Goal: Transaction & Acquisition: Purchase product/service

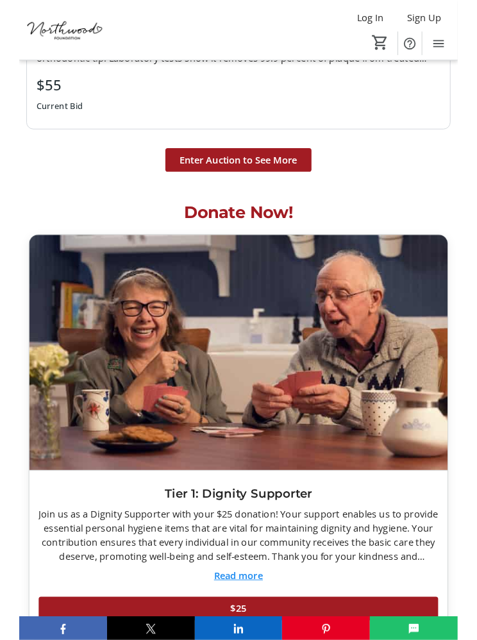
scroll to position [8792, 0]
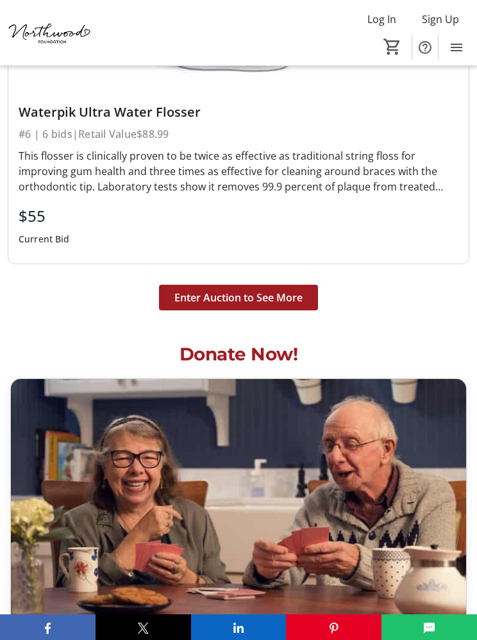
click at [182, 290] on span "Enter Auction to See More" at bounding box center [238, 297] width 128 height 15
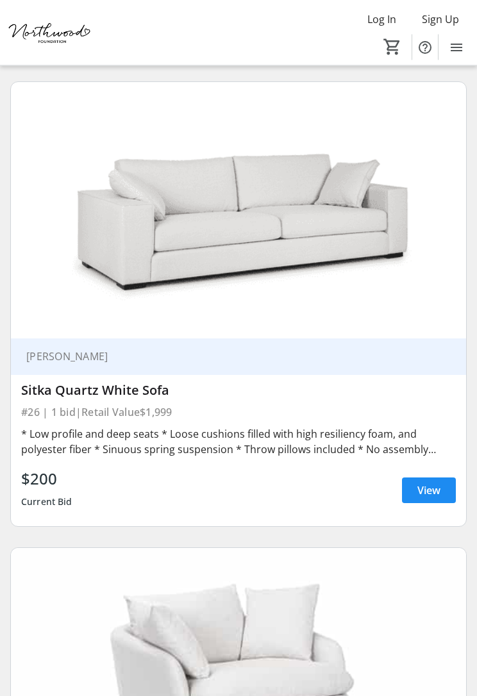
scroll to position [11709, 0]
click at [422, 490] on span "View" at bounding box center [428, 490] width 23 height 15
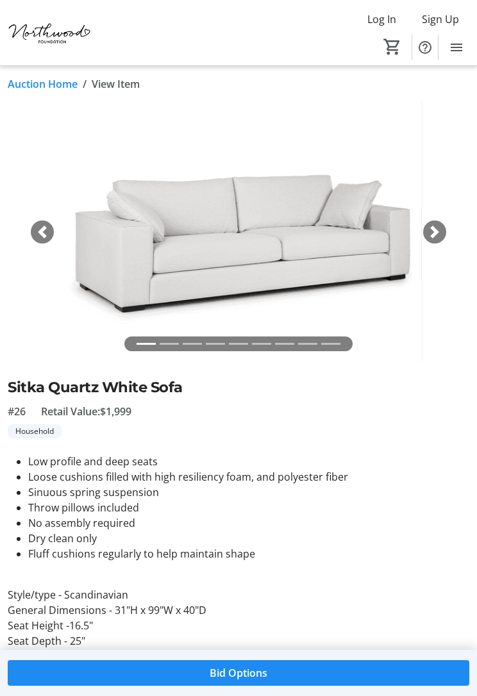
click at [435, 239] on div "Next" at bounding box center [434, 232] width 23 height 23
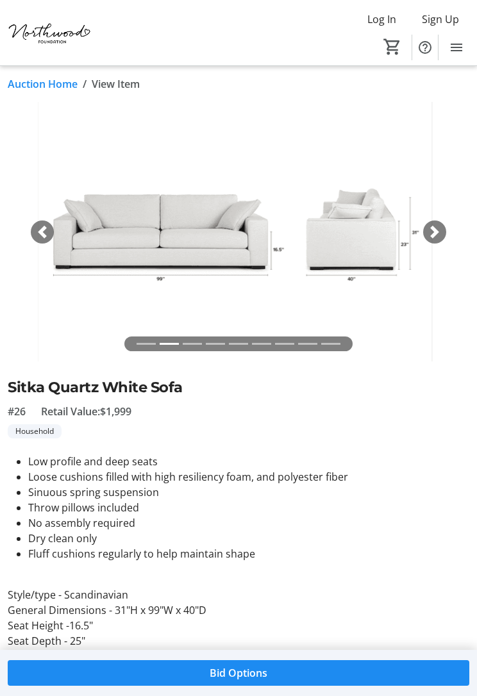
click at [428, 234] on span "button" at bounding box center [434, 232] width 13 height 13
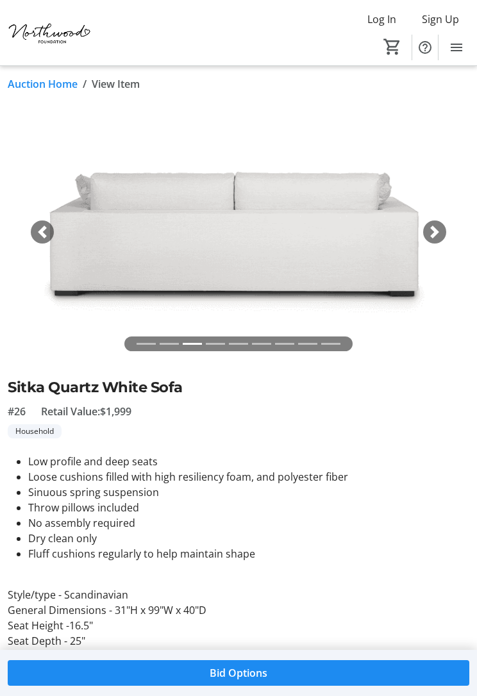
click at [428, 232] on span "button" at bounding box center [434, 232] width 13 height 13
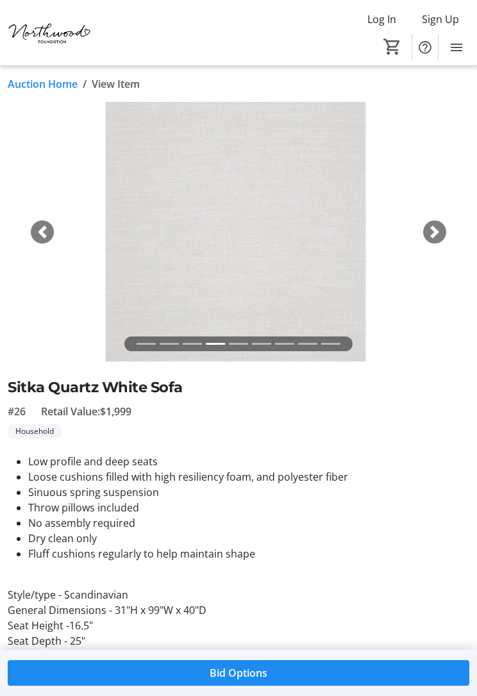
click at [437, 240] on div "Next" at bounding box center [434, 232] width 23 height 23
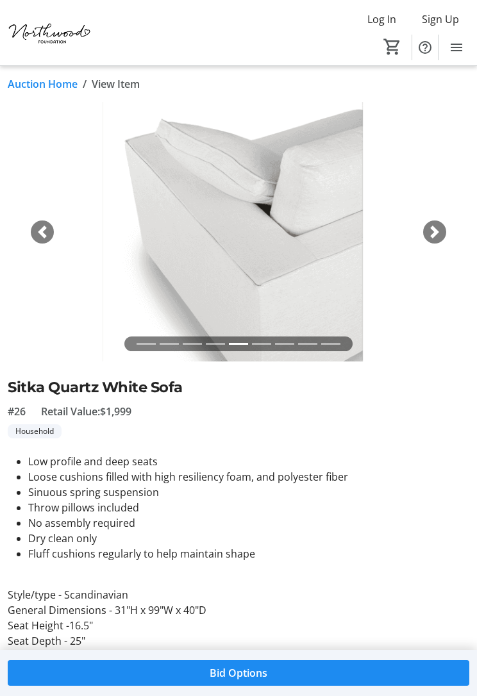
click at [438, 234] on span "button" at bounding box center [434, 232] width 13 height 13
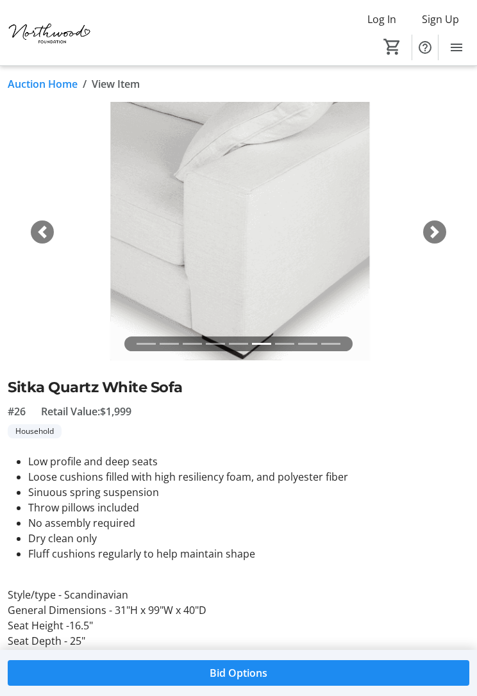
click at [435, 232] on span "button" at bounding box center [434, 232] width 13 height 13
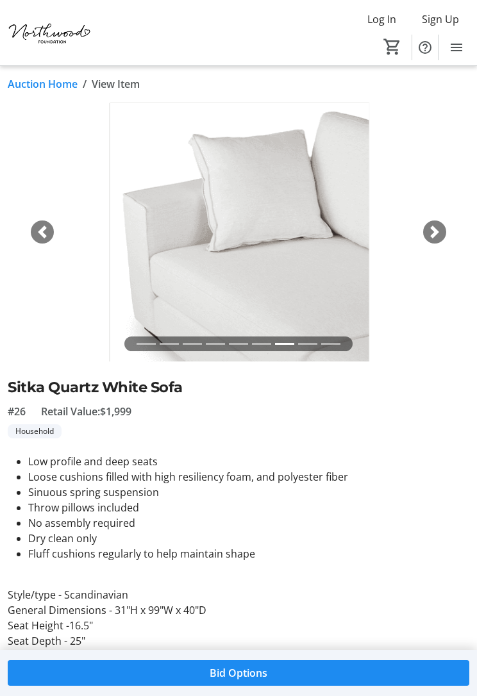
click at [432, 233] on span "button" at bounding box center [434, 232] width 13 height 13
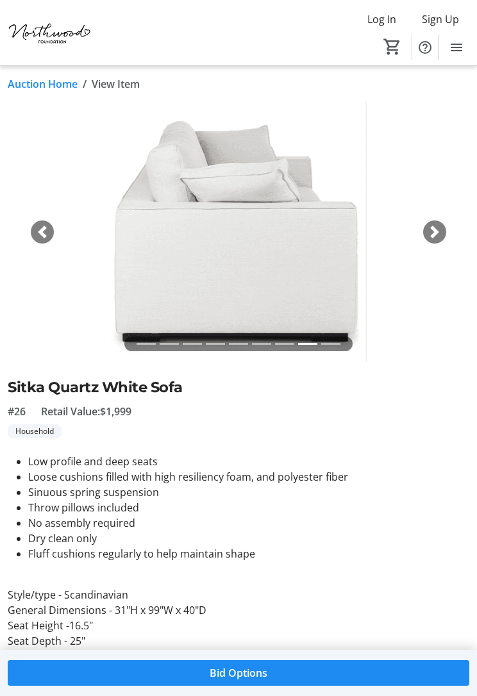
click at [439, 232] on span "button" at bounding box center [434, 232] width 13 height 13
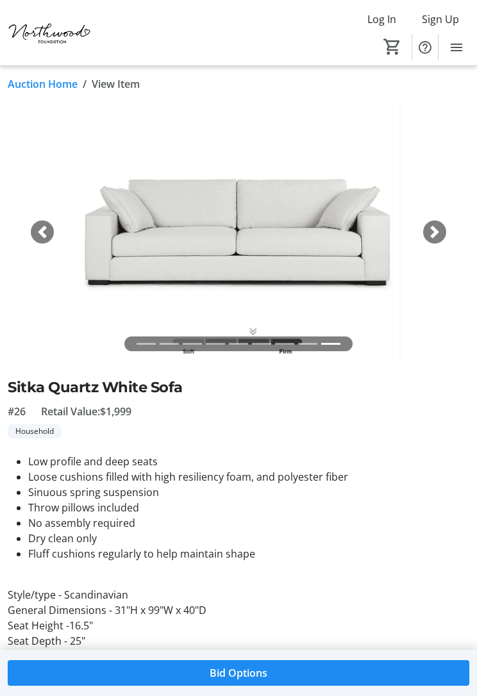
click at [445, 241] on img at bounding box center [239, 232] width 462 height 260
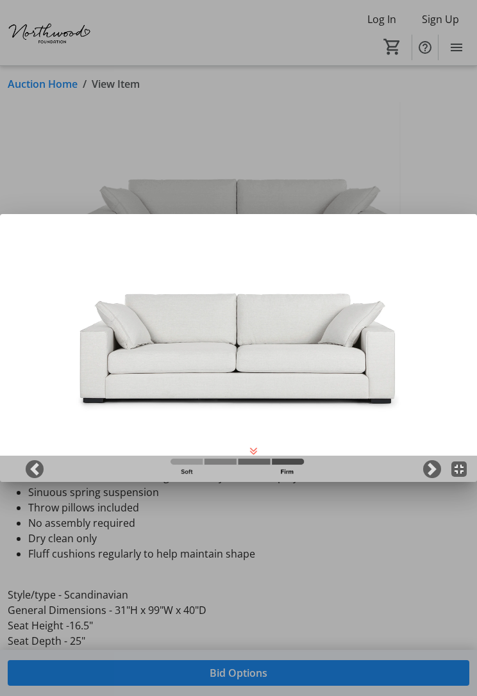
click at [87, 183] on div at bounding box center [238, 348] width 477 height 696
